Goal: Go to known website: Access a specific website the user already knows

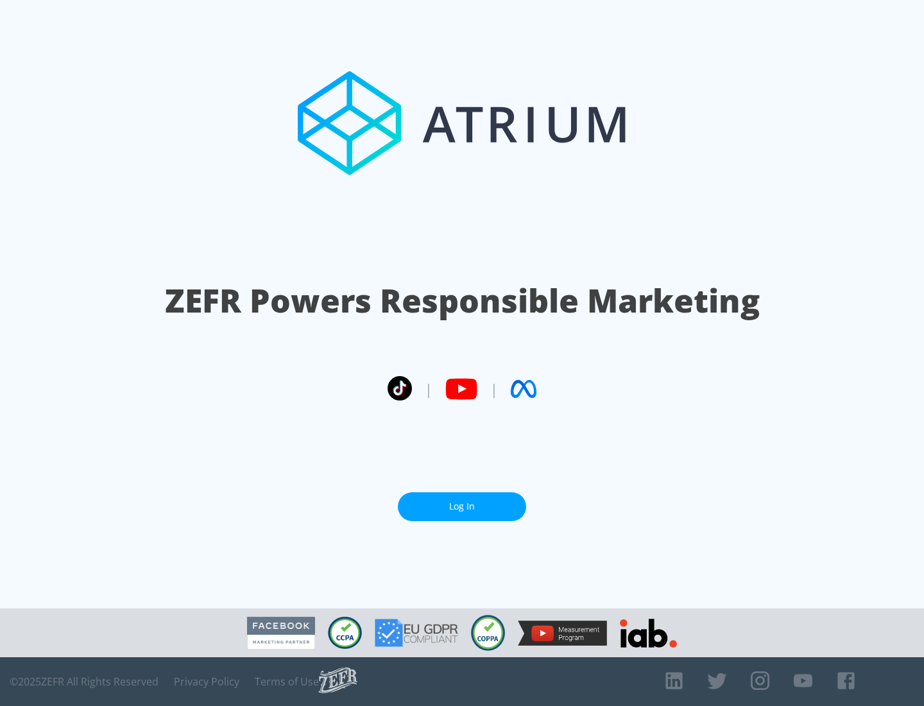
click at [462, 506] on link "Log In" at bounding box center [462, 506] width 128 height 29
